Goal: Task Accomplishment & Management: Manage account settings

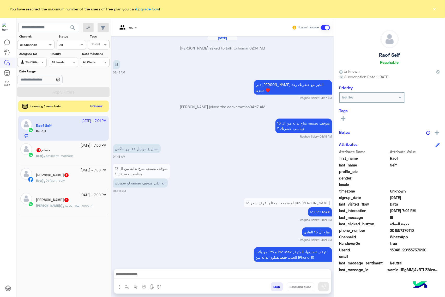
scroll to position [846, 0]
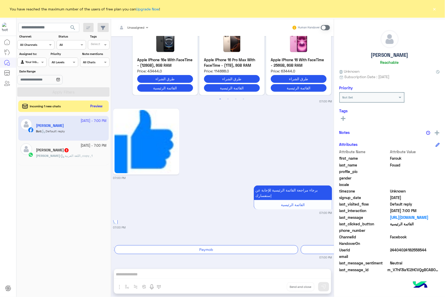
scroll to position [1232, 0]
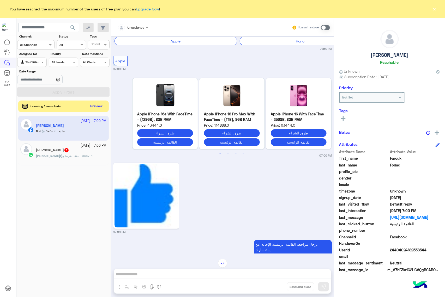
click at [433, 11] on button "×" at bounding box center [434, 8] width 5 height 5
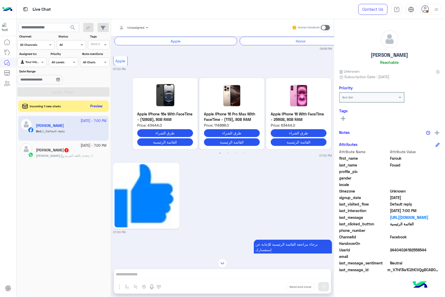
click at [431, 11] on div at bounding box center [430, 9] width 21 height 10
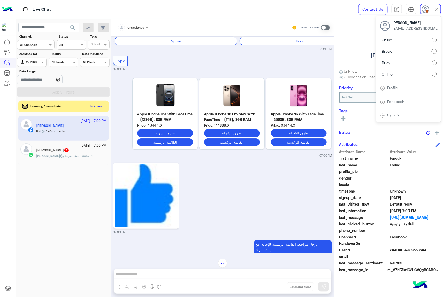
click at [411, 59] on label "Busy" at bounding box center [408, 62] width 57 height 9
click at [411, 65] on label "Busy" at bounding box center [408, 62] width 57 height 9
